Goal: Navigation & Orientation: Find specific page/section

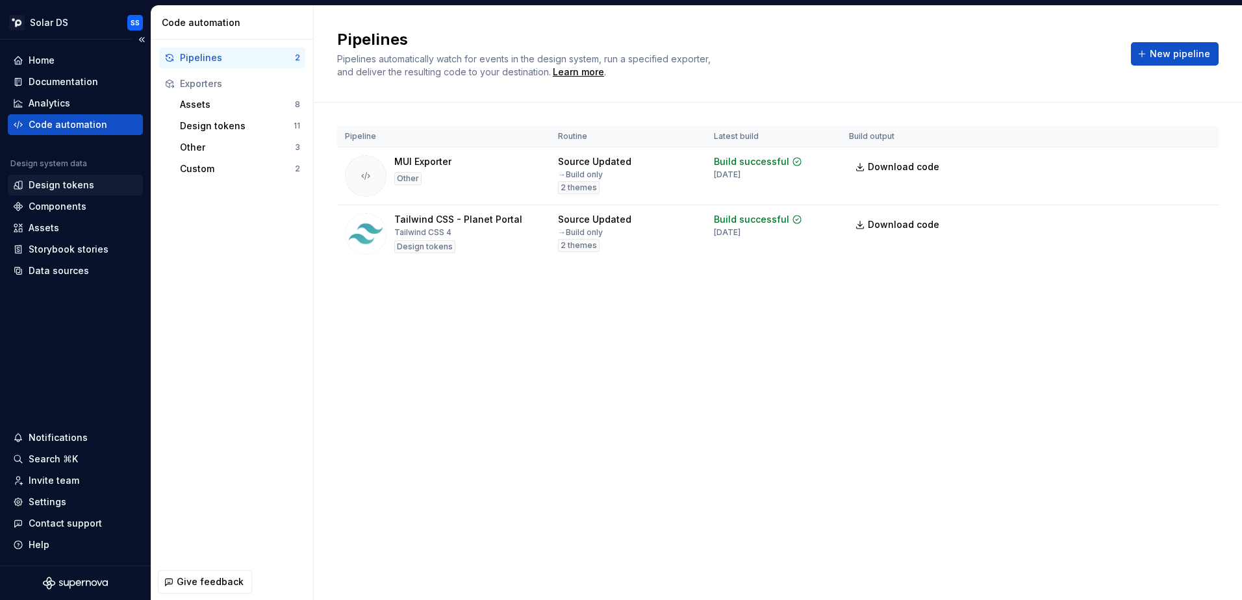
click at [62, 180] on div "Design tokens" at bounding box center [62, 185] width 66 height 13
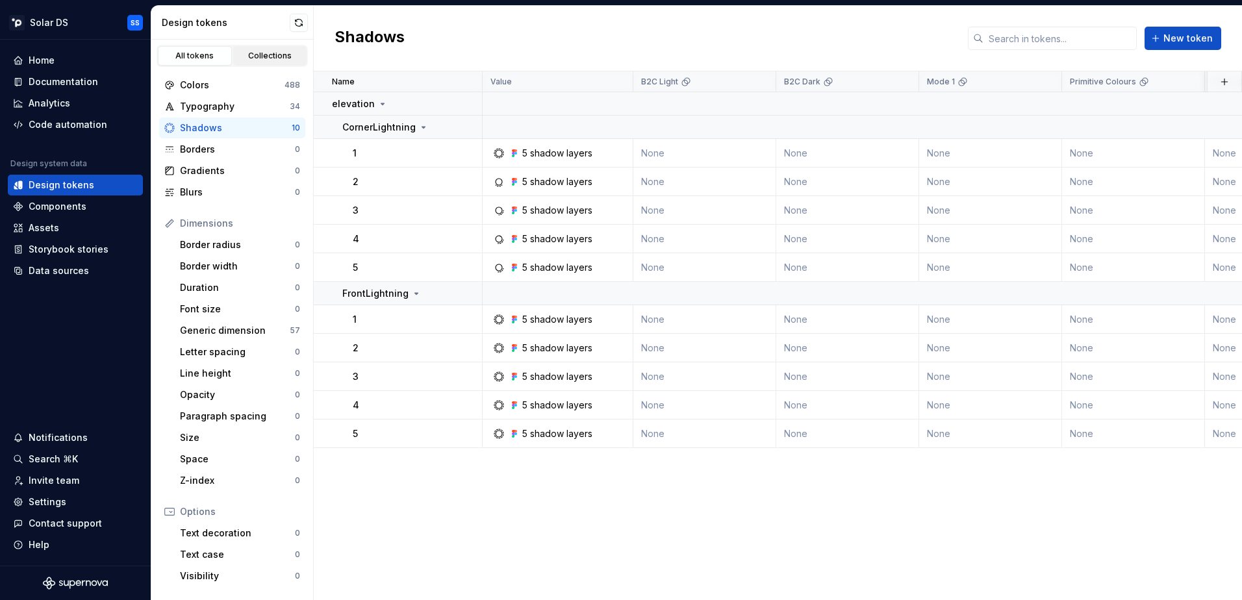
click at [266, 57] on div "Collections" at bounding box center [270, 56] width 65 height 10
